Goal: Task Accomplishment & Management: Manage account settings

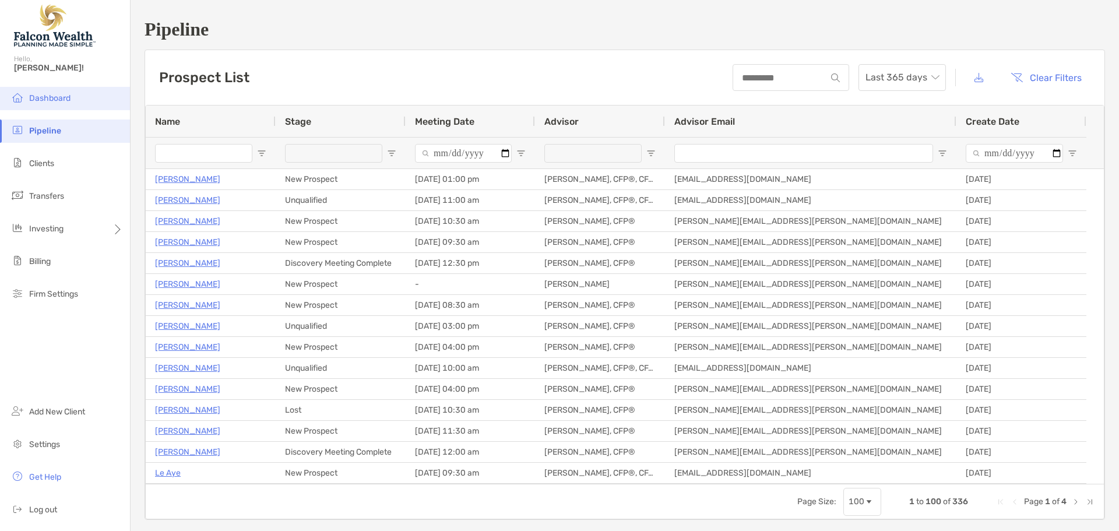
click at [80, 98] on li "Dashboard" at bounding box center [65, 98] width 130 height 23
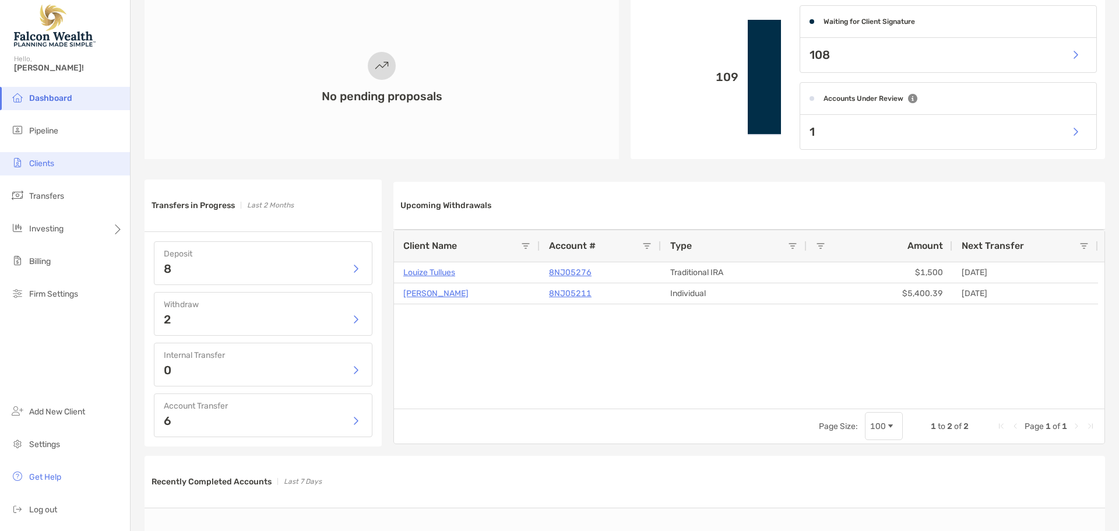
scroll to position [233, 0]
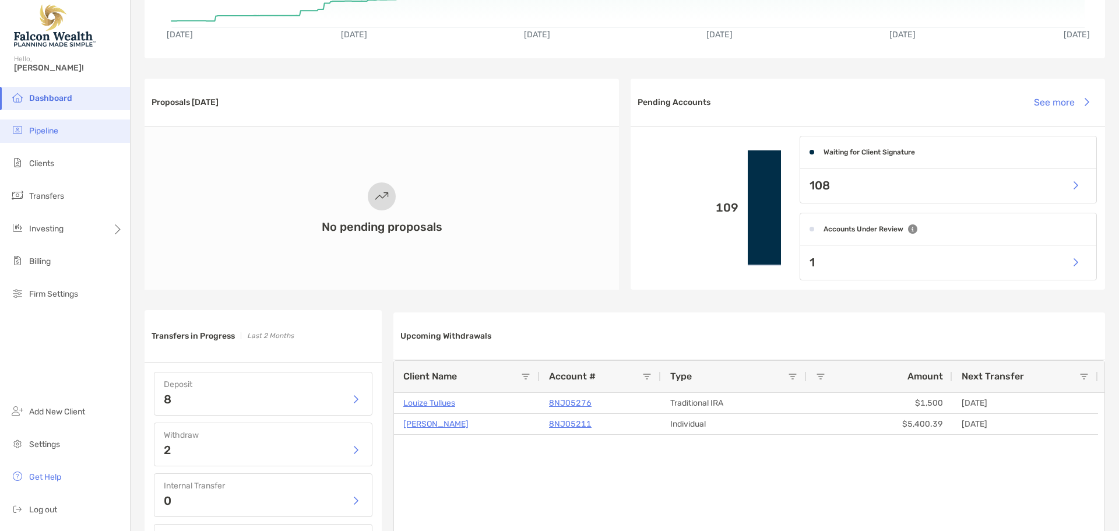
click at [62, 135] on li "Pipeline" at bounding box center [65, 130] width 130 height 23
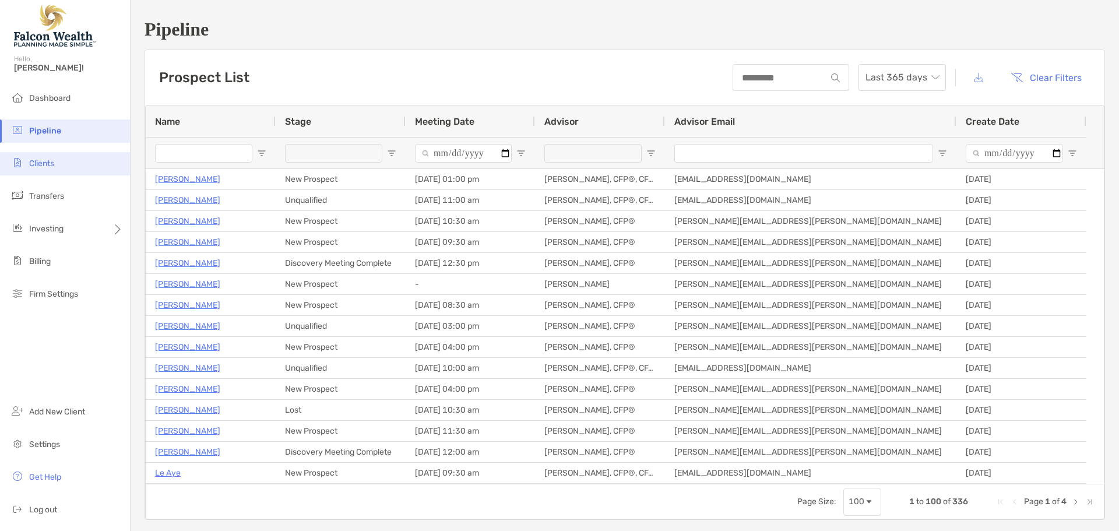
click at [53, 156] on li "Clients" at bounding box center [65, 163] width 130 height 23
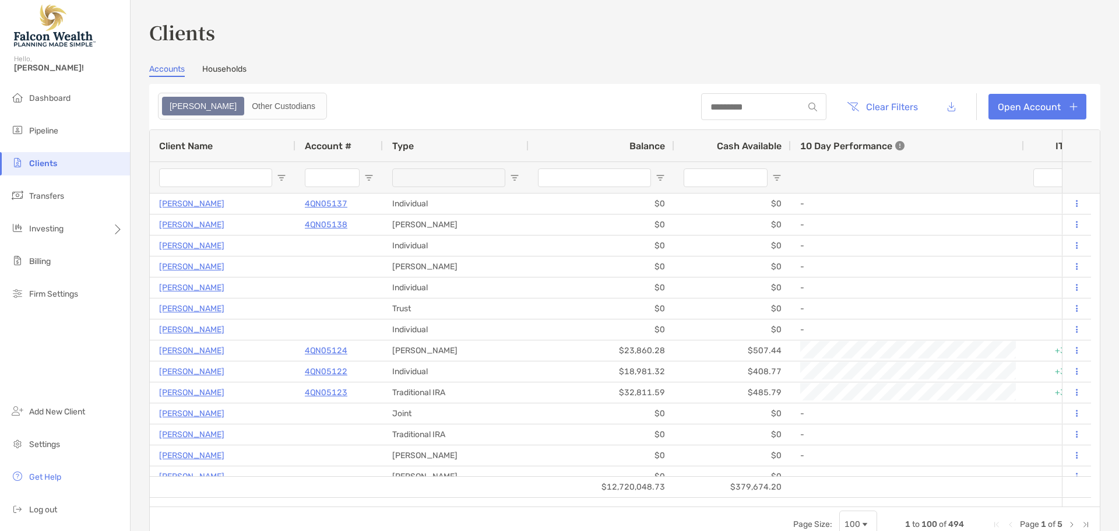
click at [228, 73] on link "Households" at bounding box center [224, 70] width 44 height 13
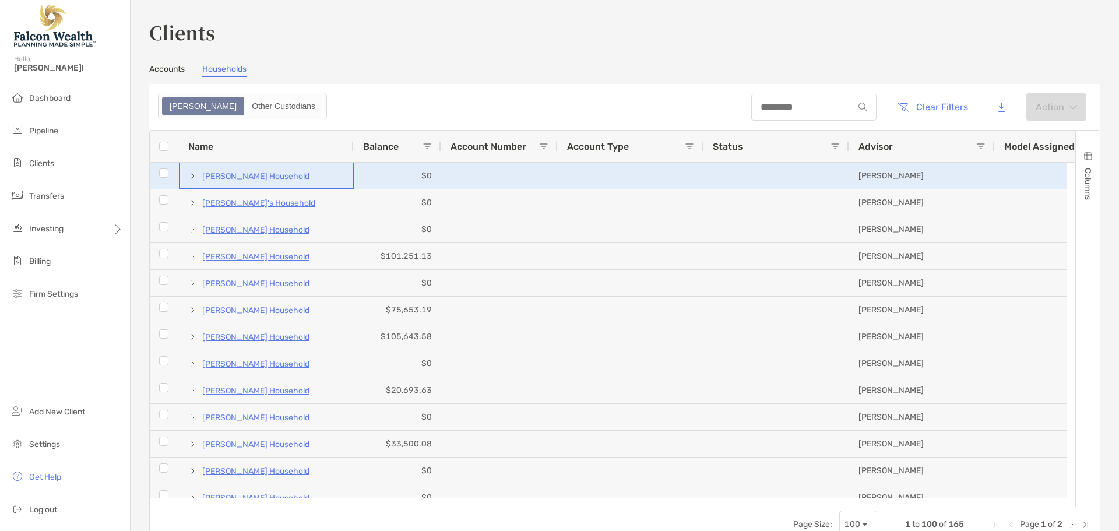
click at [267, 175] on p "[PERSON_NAME] Household" at bounding box center [255, 176] width 107 height 15
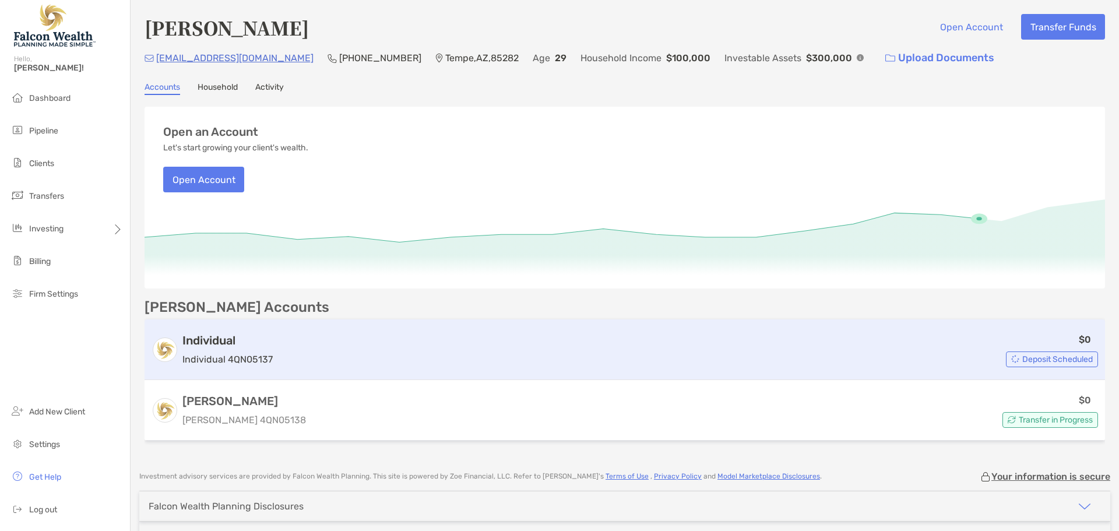
click at [323, 340] on div "$0 Deposit Scheduled" at bounding box center [687, 349] width 821 height 35
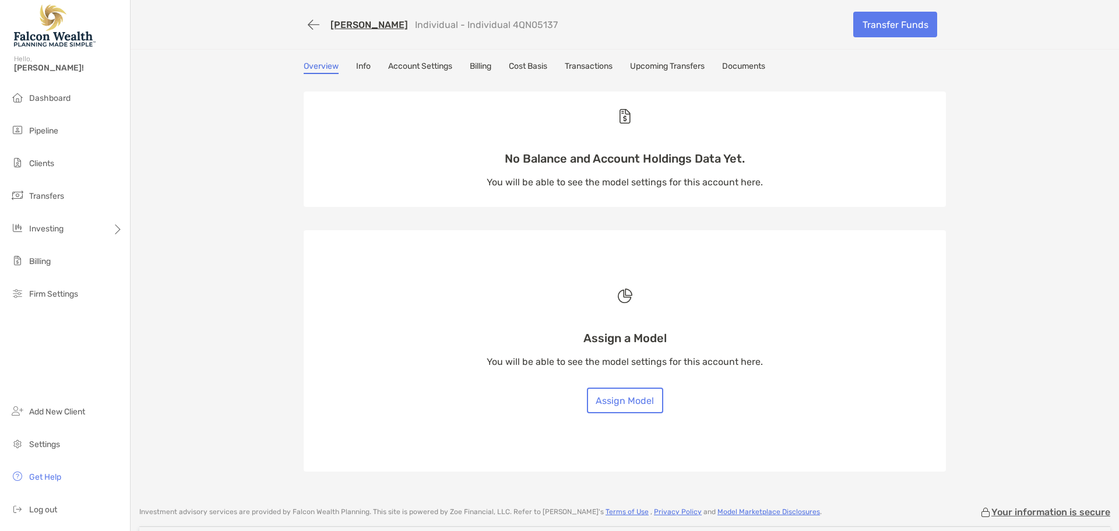
click at [475, 67] on link "Billing" at bounding box center [481, 67] width 22 height 13
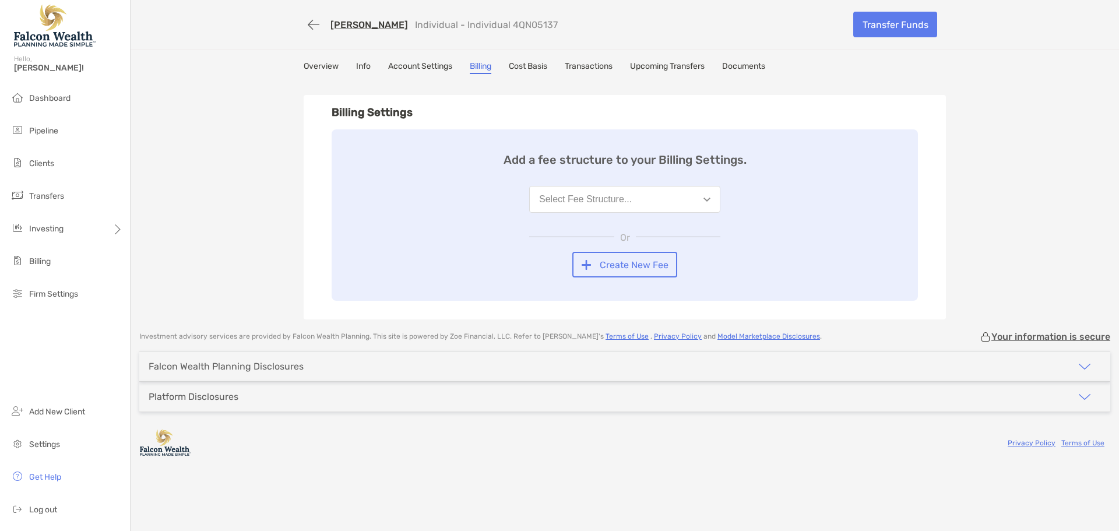
click at [576, 201] on div "Select Fee Structure..." at bounding box center [585, 199] width 93 height 10
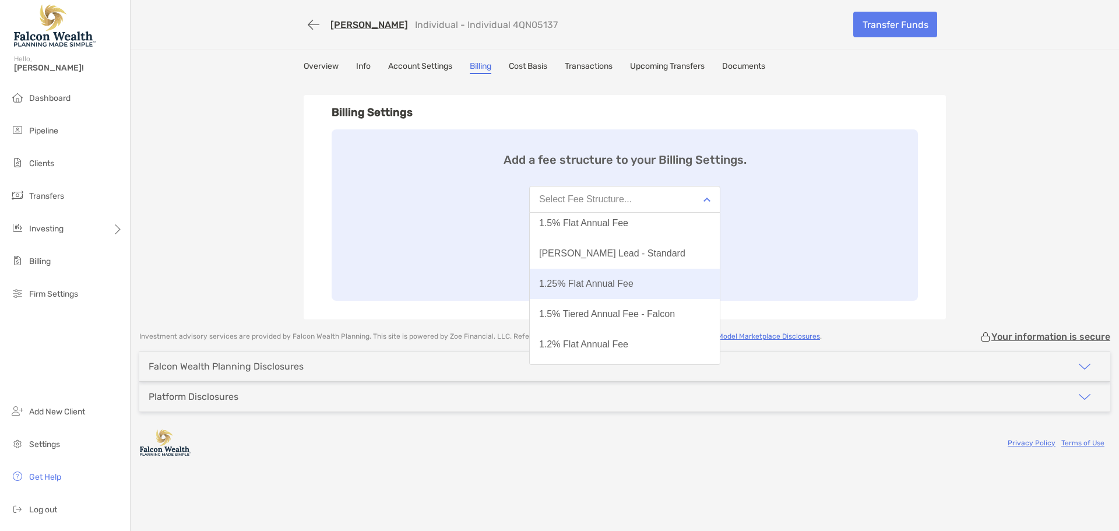
scroll to position [7, 0]
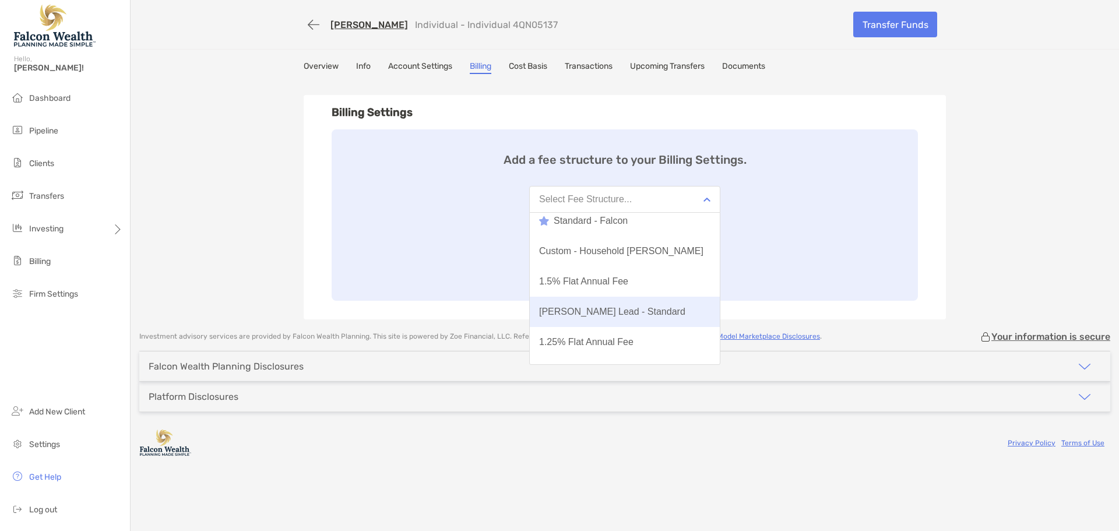
click at [615, 312] on div "[PERSON_NAME] Lead - Standard" at bounding box center [612, 312] width 146 height 10
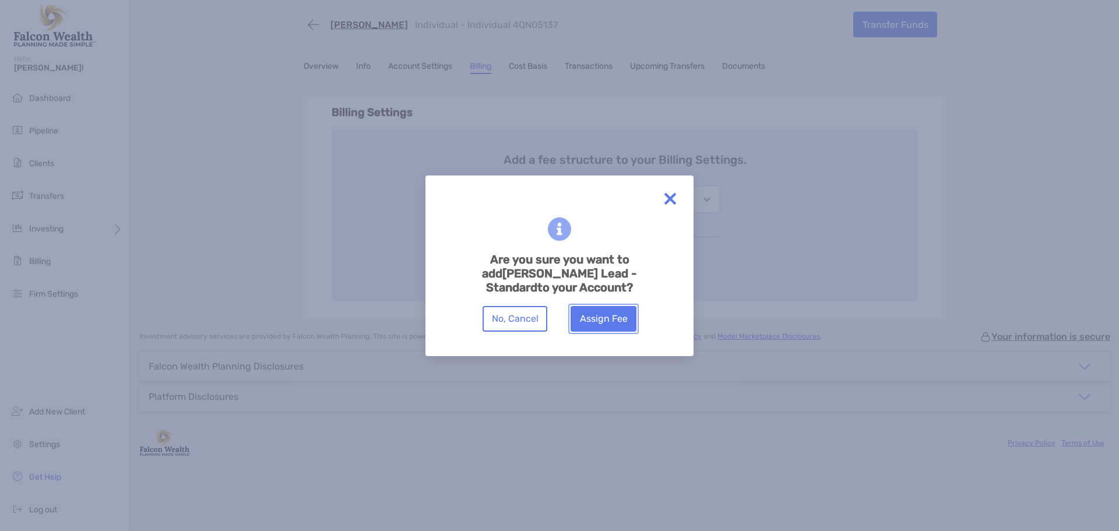
click at [600, 312] on button "Assign Fee" at bounding box center [604, 319] width 66 height 26
click at [613, 315] on button "Assign Fee" at bounding box center [604, 319] width 66 height 26
click at [603, 306] on button "Assign Fee" at bounding box center [604, 319] width 66 height 26
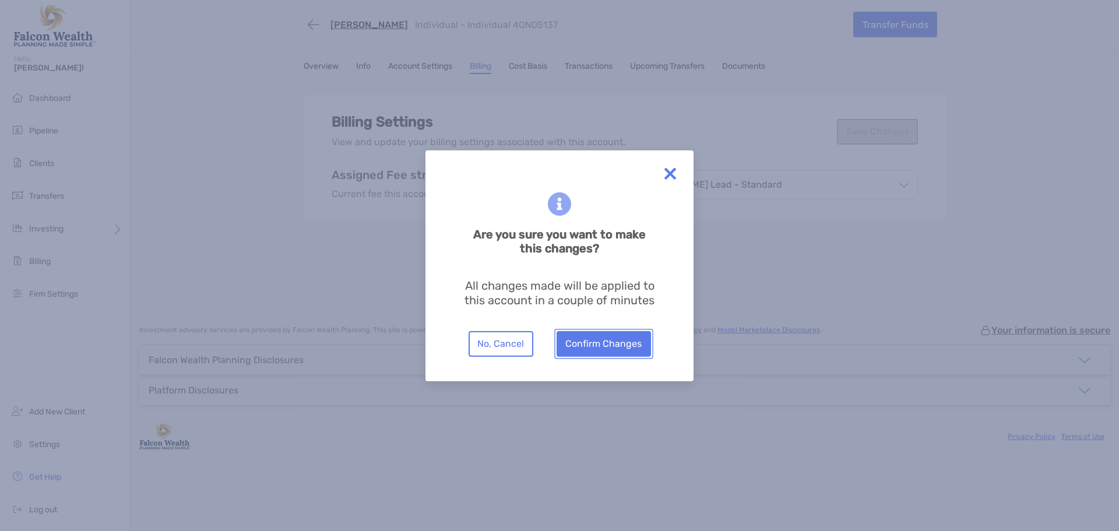
click at [597, 347] on button "Confirm Changes" at bounding box center [604, 344] width 94 height 26
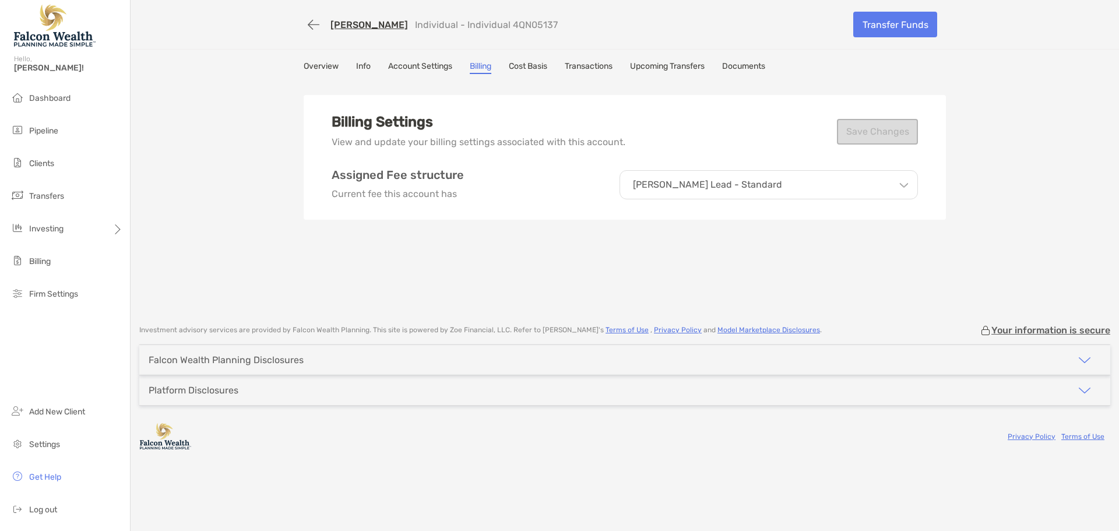
click at [409, 66] on link "Account Settings" at bounding box center [420, 67] width 64 height 13
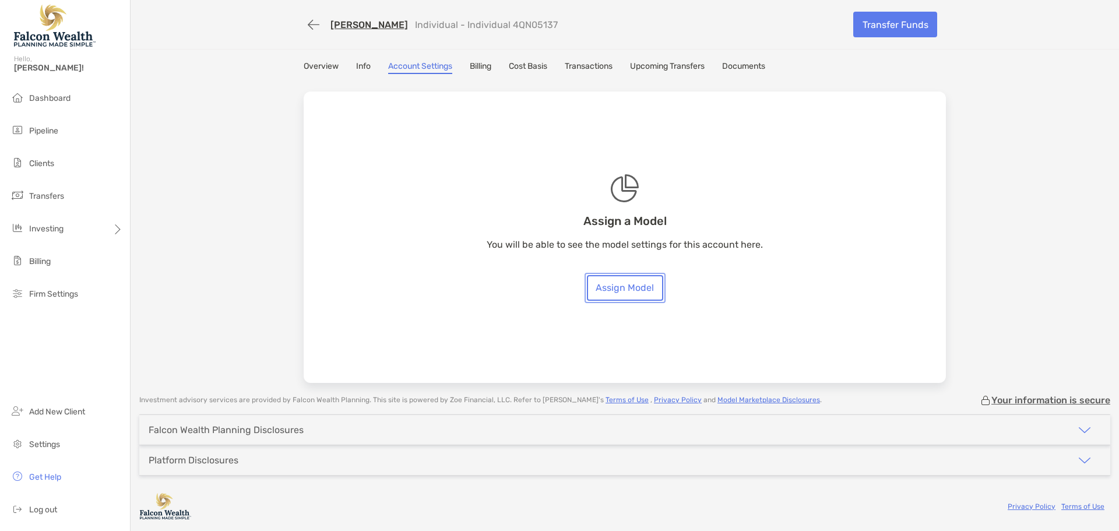
click at [635, 290] on link "Assign Model" at bounding box center [625, 288] width 76 height 26
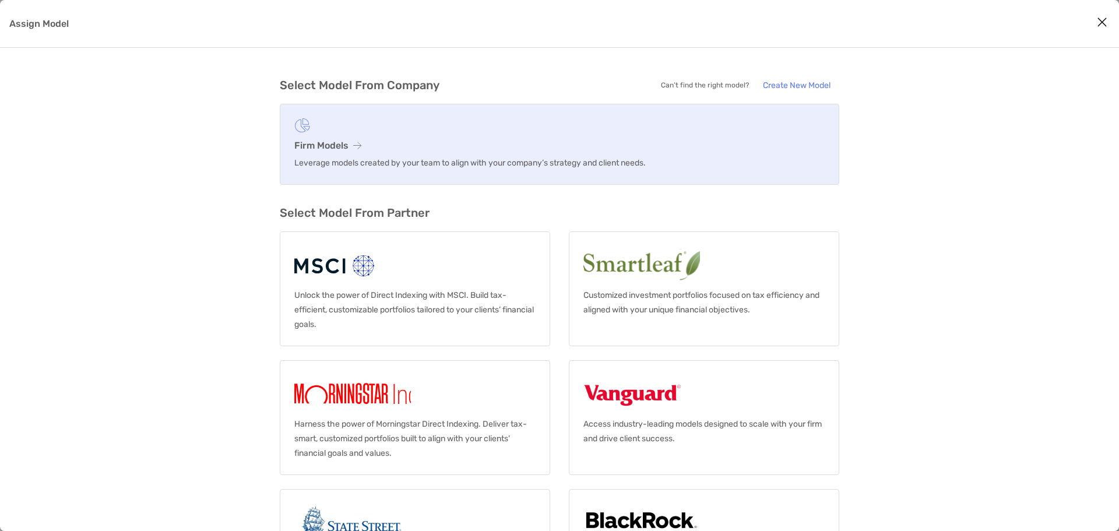
click at [329, 148] on h3 "Firm Models" at bounding box center [559, 145] width 530 height 11
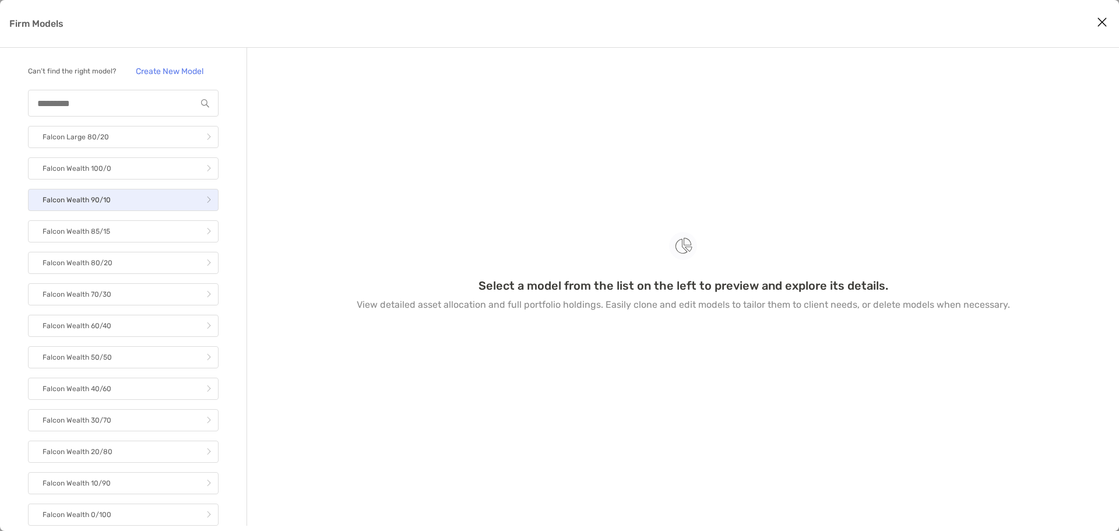
click at [137, 206] on link "Falcon Wealth 90/10" at bounding box center [123, 200] width 191 height 22
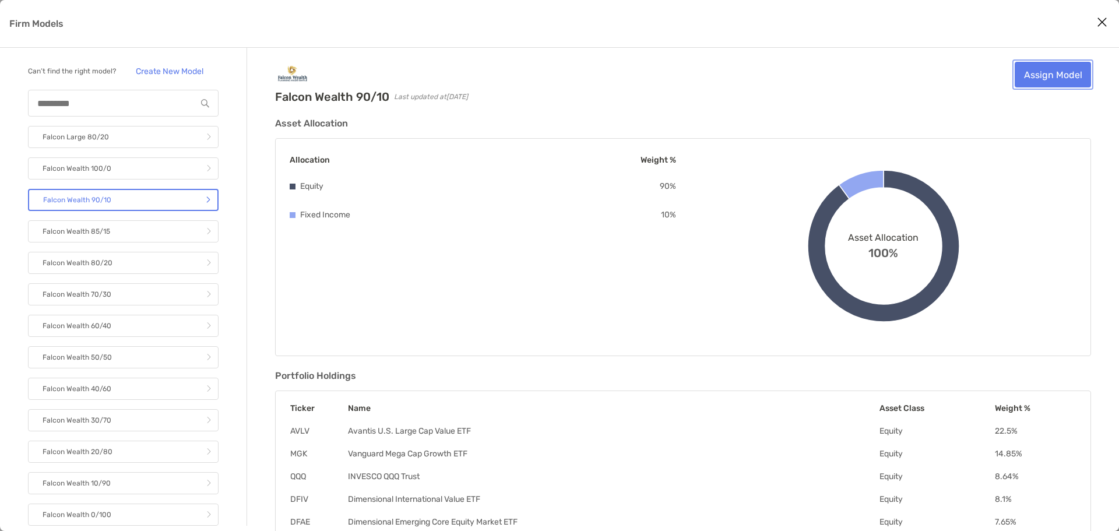
click at [1047, 75] on link "Assign Model" at bounding box center [1053, 75] width 76 height 26
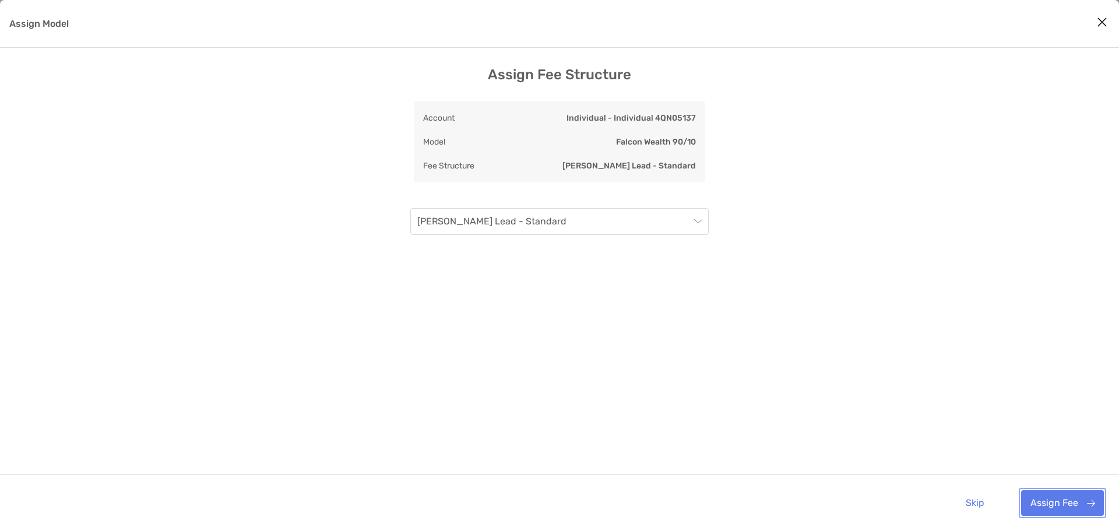
click at [1049, 502] on button "Assign Fee" at bounding box center [1062, 503] width 83 height 26
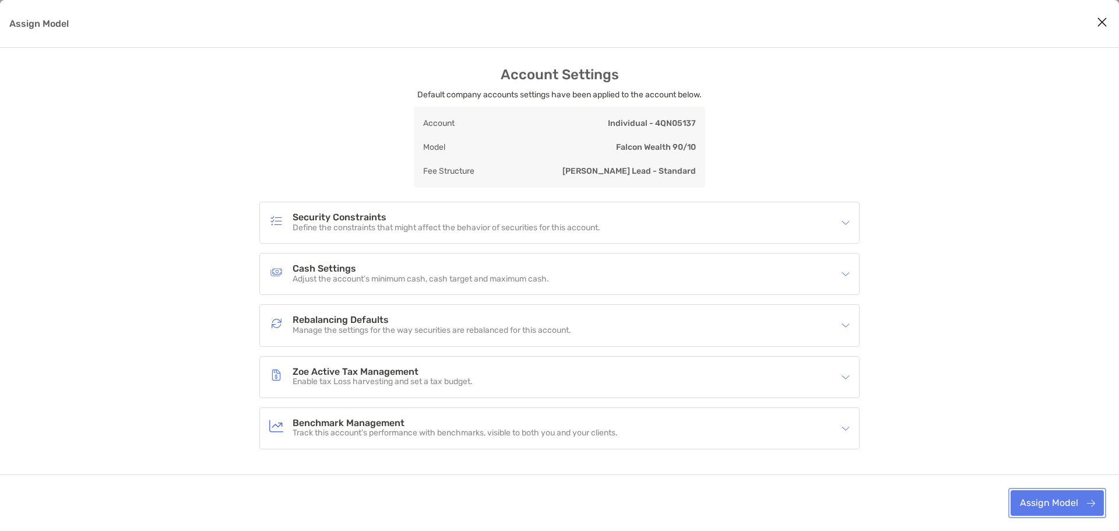
click at [1029, 503] on button "Assign Model" at bounding box center [1057, 503] width 93 height 26
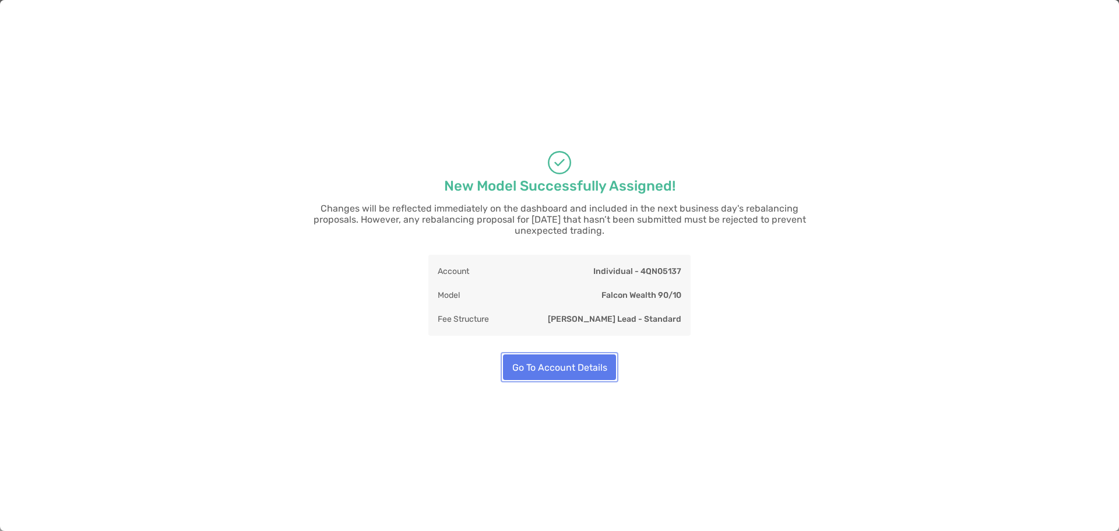
click at [590, 369] on button "Go To Account Details" at bounding box center [559, 367] width 113 height 26
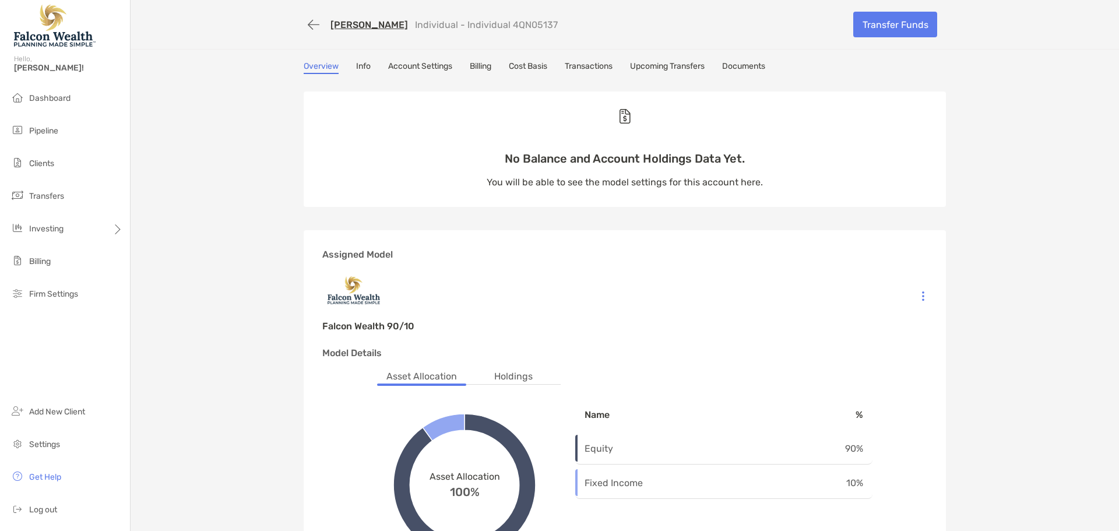
click at [342, 23] on link "[PERSON_NAME]" at bounding box center [369, 24] width 78 height 11
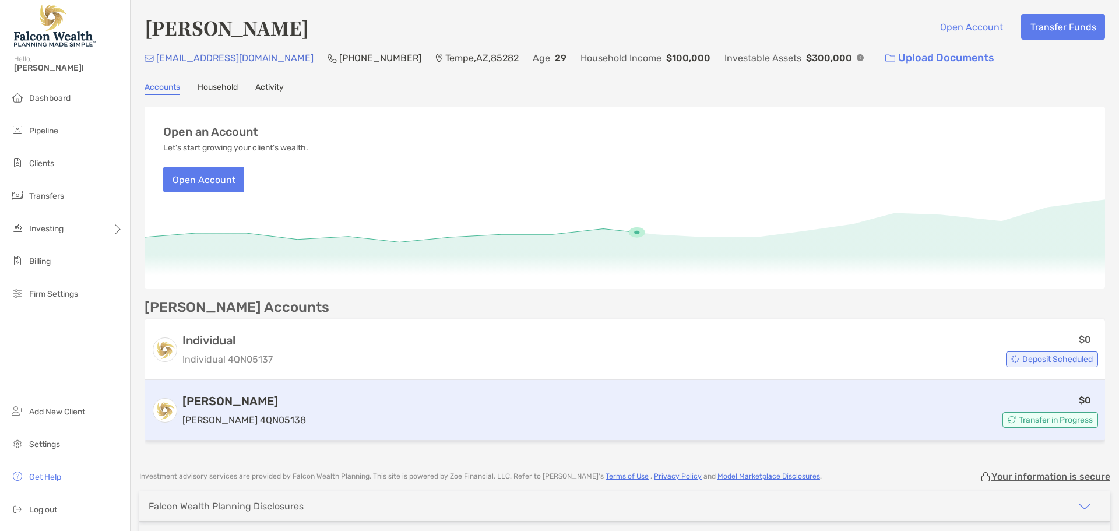
click at [256, 415] on p "Roth IRA 4QN05138" at bounding box center [244, 420] width 124 height 15
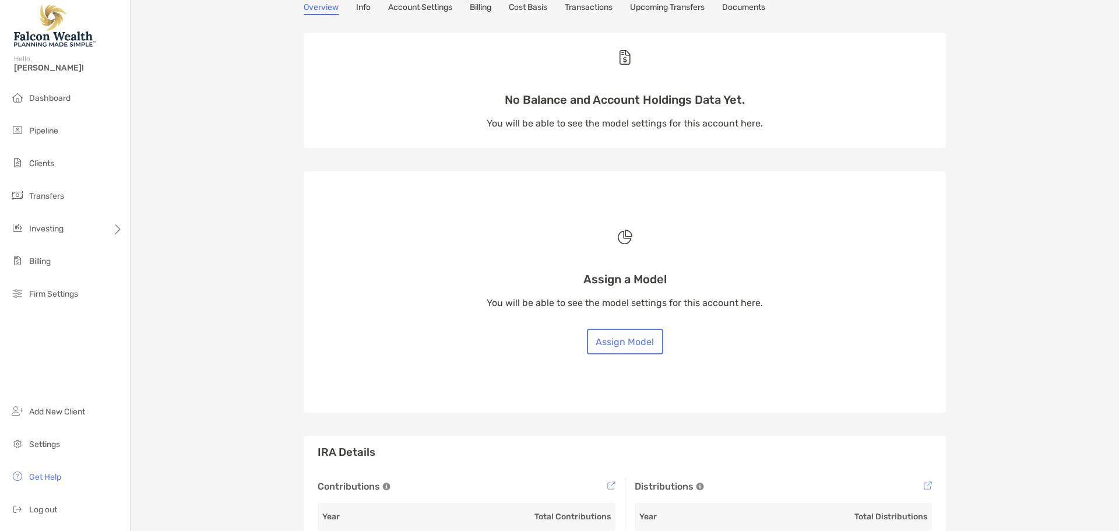
scroll to position [58, 0]
click at [622, 335] on button "Assign Model" at bounding box center [625, 342] width 76 height 26
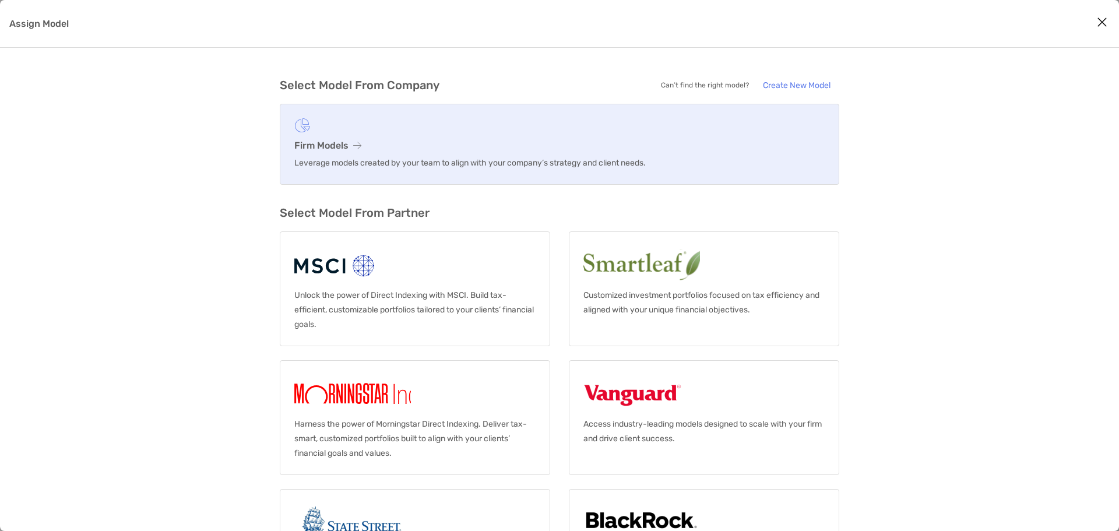
click at [372, 142] on h3 "Firm Models" at bounding box center [559, 145] width 530 height 11
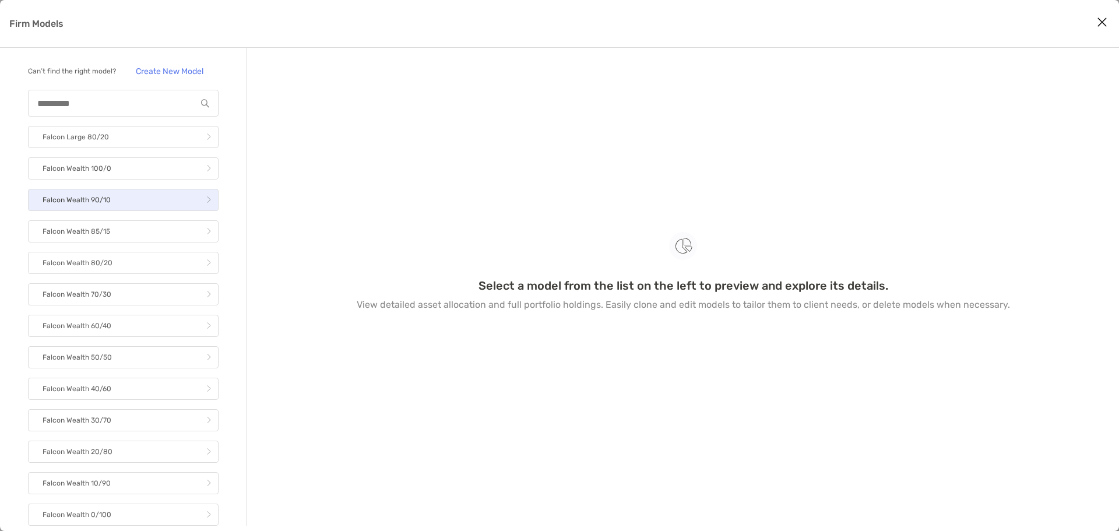
click at [126, 205] on link "Falcon Wealth 90/10" at bounding box center [123, 200] width 191 height 22
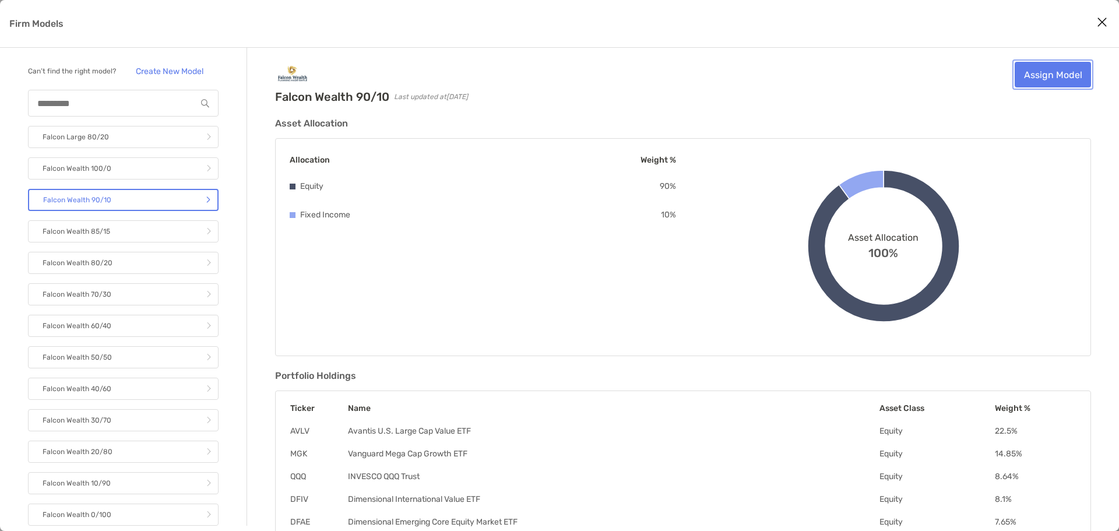
click at [1047, 74] on link "Assign Model" at bounding box center [1053, 75] width 76 height 26
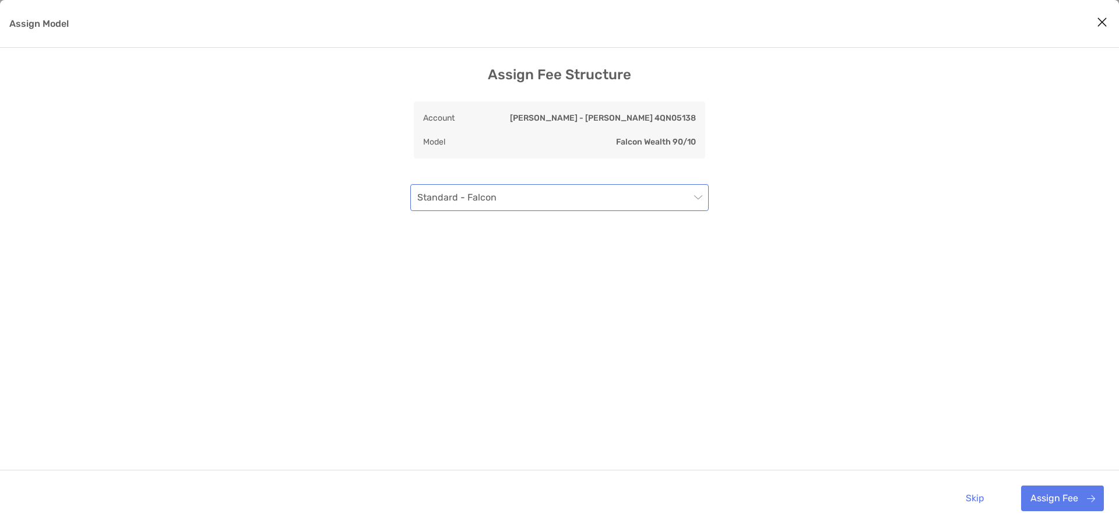
click at [571, 192] on span "Standard - Falcon" at bounding box center [559, 198] width 284 height 26
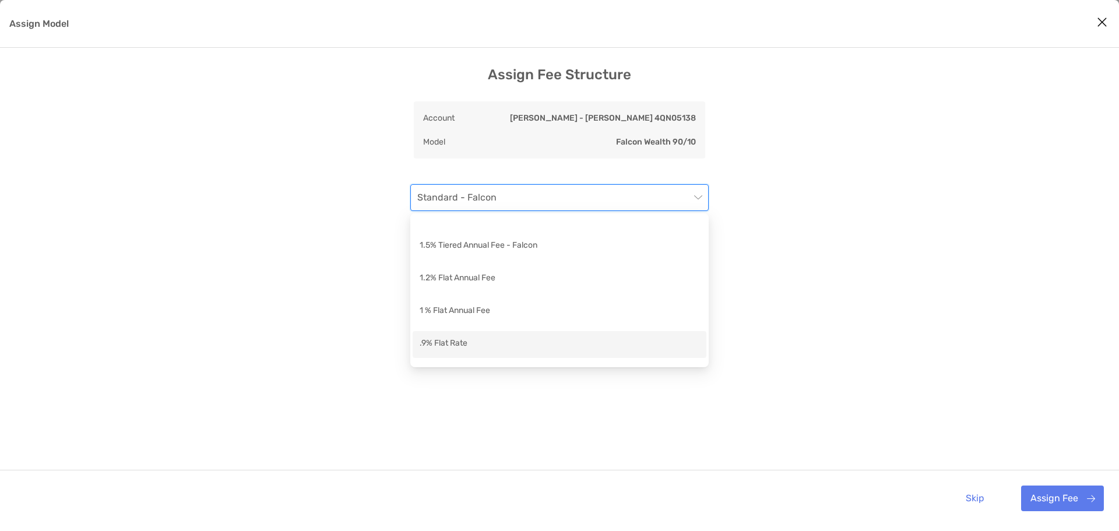
scroll to position [87, 0]
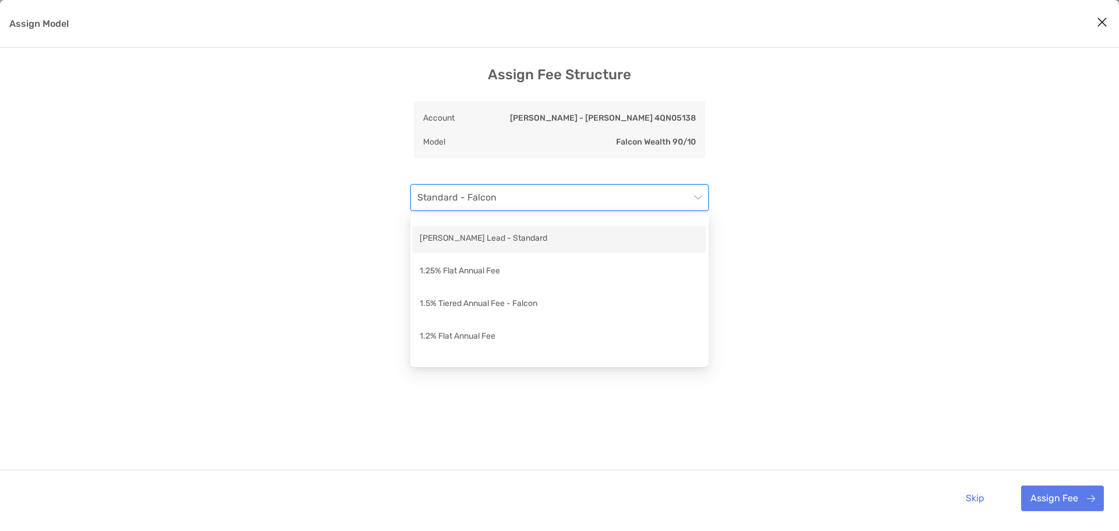
click at [468, 240] on div "[PERSON_NAME] Lead - Standard" at bounding box center [560, 239] width 280 height 15
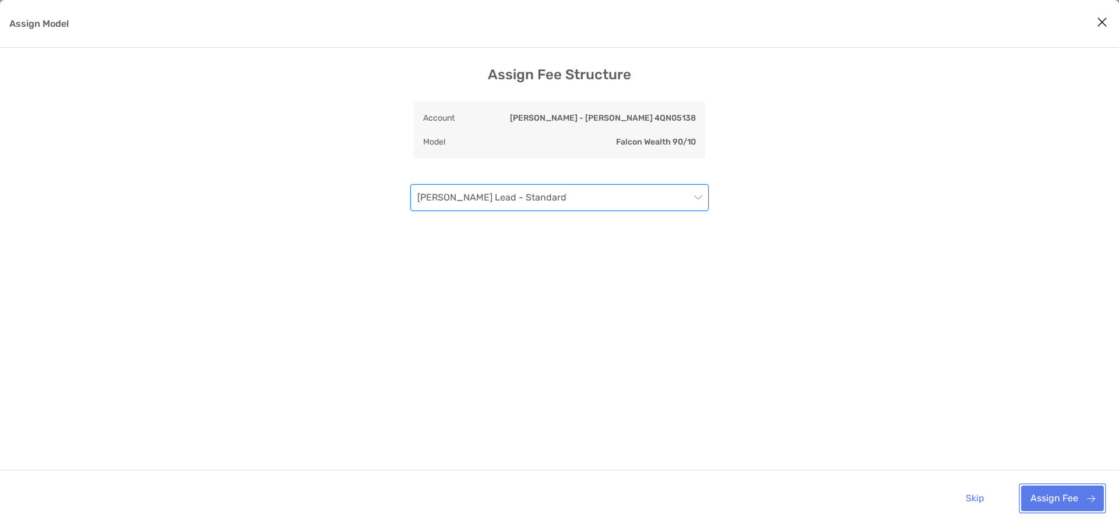
click at [1067, 501] on button "Assign Fee" at bounding box center [1062, 498] width 83 height 26
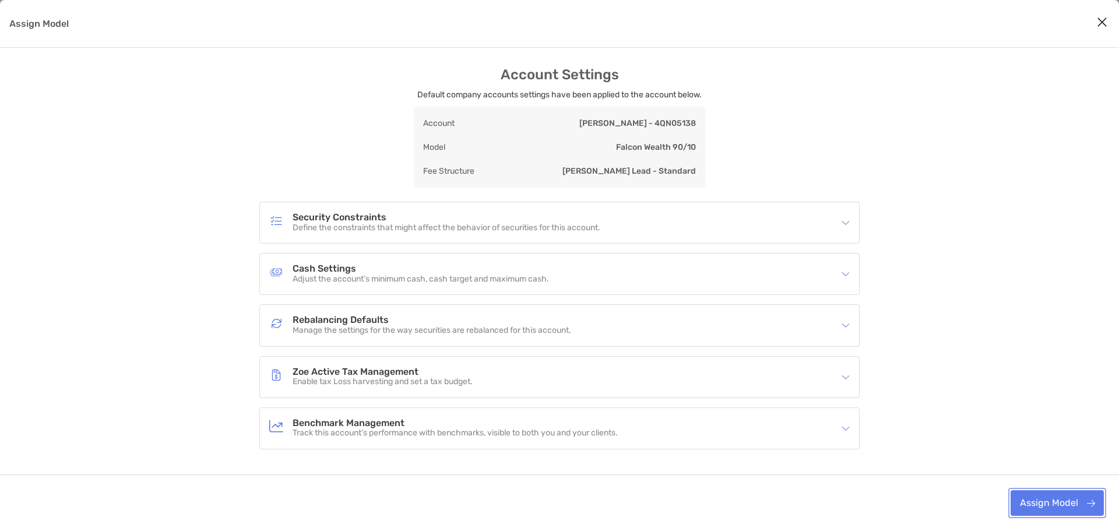
click at [1050, 503] on button "Assign Model" at bounding box center [1057, 503] width 93 height 26
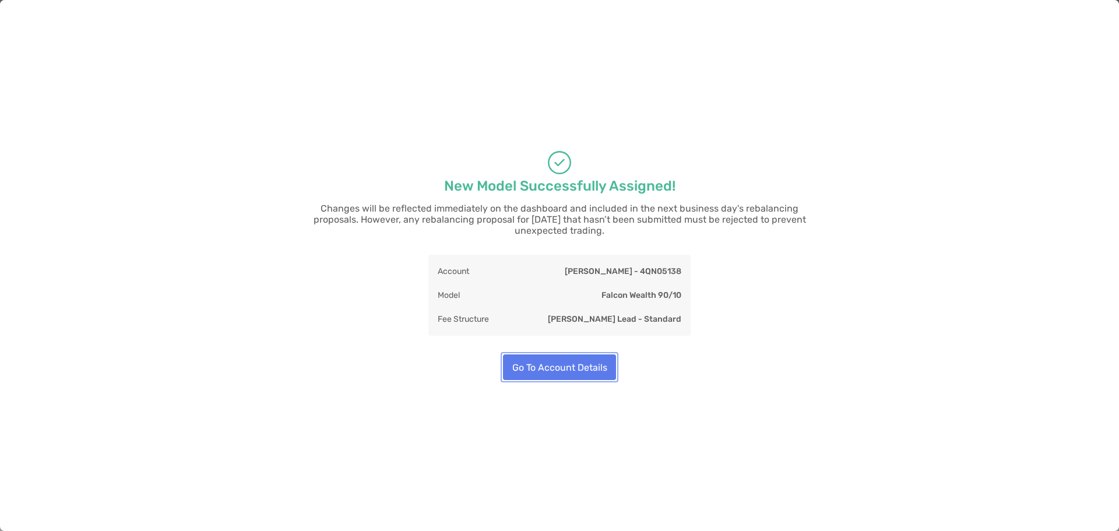
click at [568, 361] on button "Go To Account Details" at bounding box center [559, 367] width 113 height 26
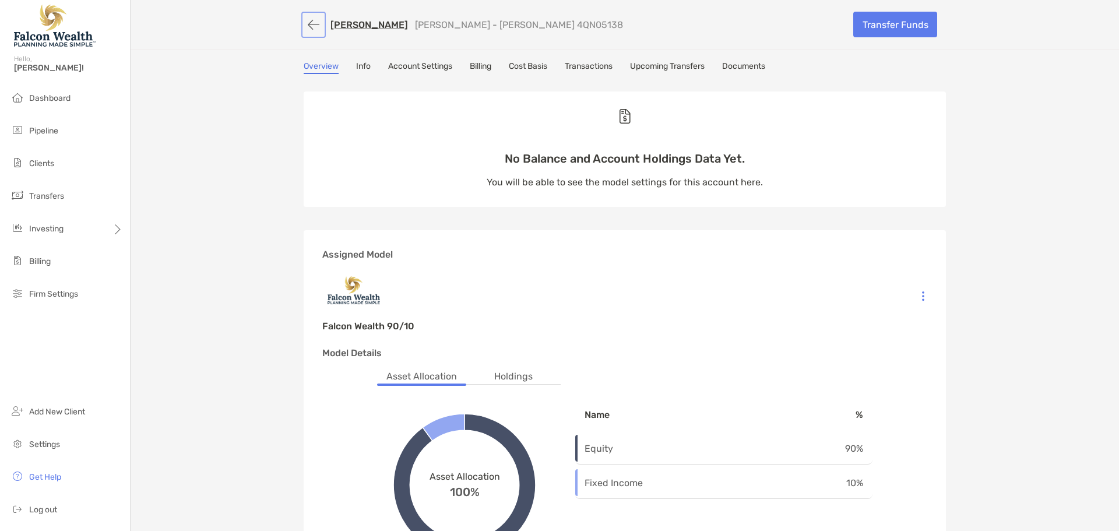
click at [304, 23] on button "button" at bounding box center [314, 25] width 20 height 22
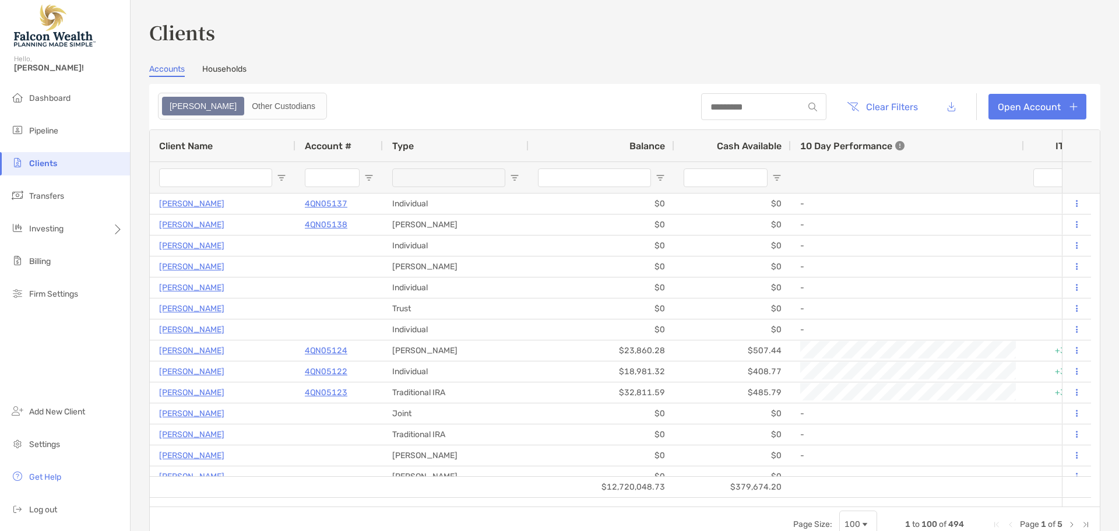
click at [466, 92] on header "Clear Filters Open Account" at bounding box center [624, 106] width 951 height 45
